Goal: Information Seeking & Learning: Stay updated

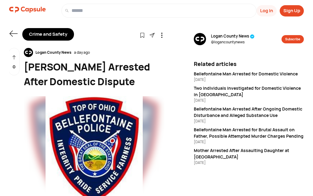
click at [14, 38] on icon at bounding box center [13, 33] width 9 height 9
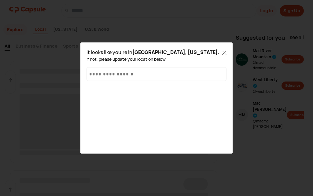
click at [226, 52] on icon at bounding box center [224, 53] width 4 height 4
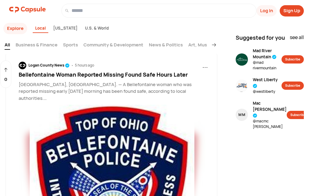
scroll to position [152, 0]
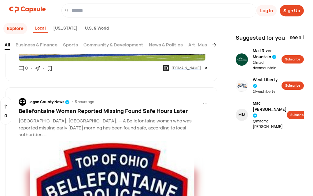
click at [183, 144] on p "At approximately 12:26 a.m. on [DATE], Bellefontaine police responded to a repo…" at bounding box center [113, 147] width 189 height 7
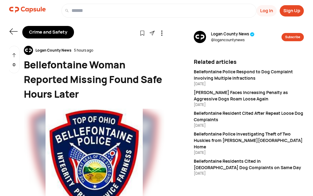
scroll to position [2, 0]
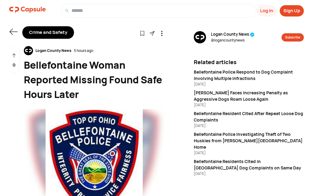
click at [13, 32] on icon at bounding box center [13, 32] width 9 height 9
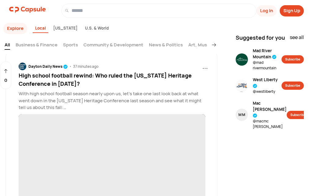
scroll to position [153, 0]
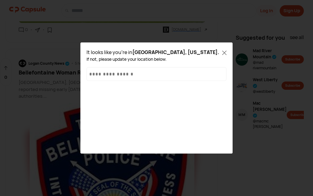
click at [226, 53] on icon at bounding box center [224, 53] width 4 height 4
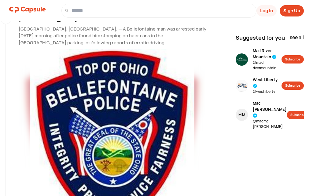
scroll to position [1863, 0]
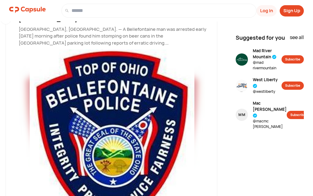
click at [178, 47] on p "[GEOGRAPHIC_DATA], [GEOGRAPHIC_DATA]. — A Bellefontaine man was arrested early …" at bounding box center [113, 36] width 189 height 21
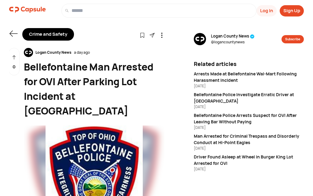
click at [15, 37] on icon at bounding box center [13, 33] width 9 height 9
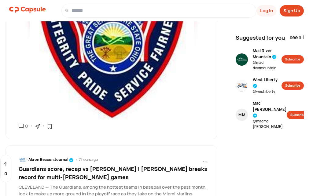
scroll to position [1863, 0]
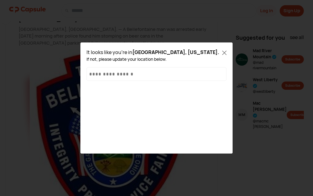
click at [226, 48] on div "It looks like you're in [GEOGRAPHIC_DATA], [US_STATE] . If not, please update y…" at bounding box center [157, 98] width 150 height 109
click at [226, 52] on icon at bounding box center [224, 53] width 4 height 4
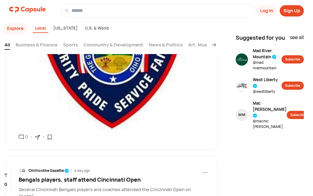
scroll to position [2004, 0]
